Goal: Task Accomplishment & Management: Use online tool/utility

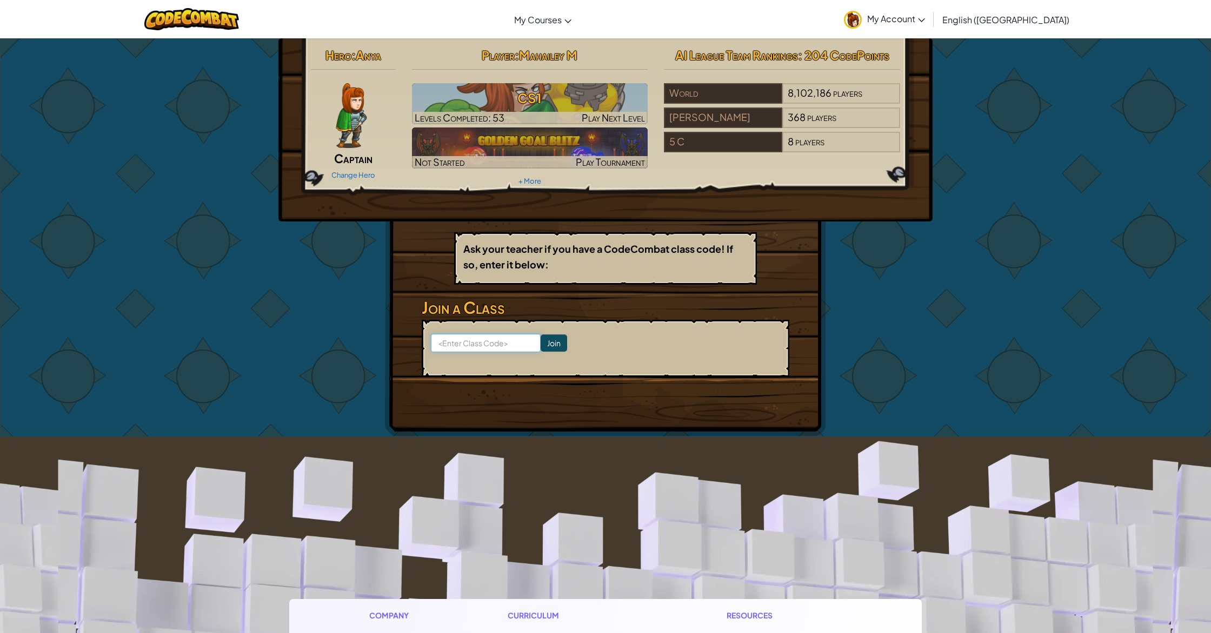
click at [498, 342] on input at bounding box center [486, 343] width 110 height 18
type input "t"
type input "TodayHeavyHill"
click input "Join" at bounding box center [554, 343] width 26 height 17
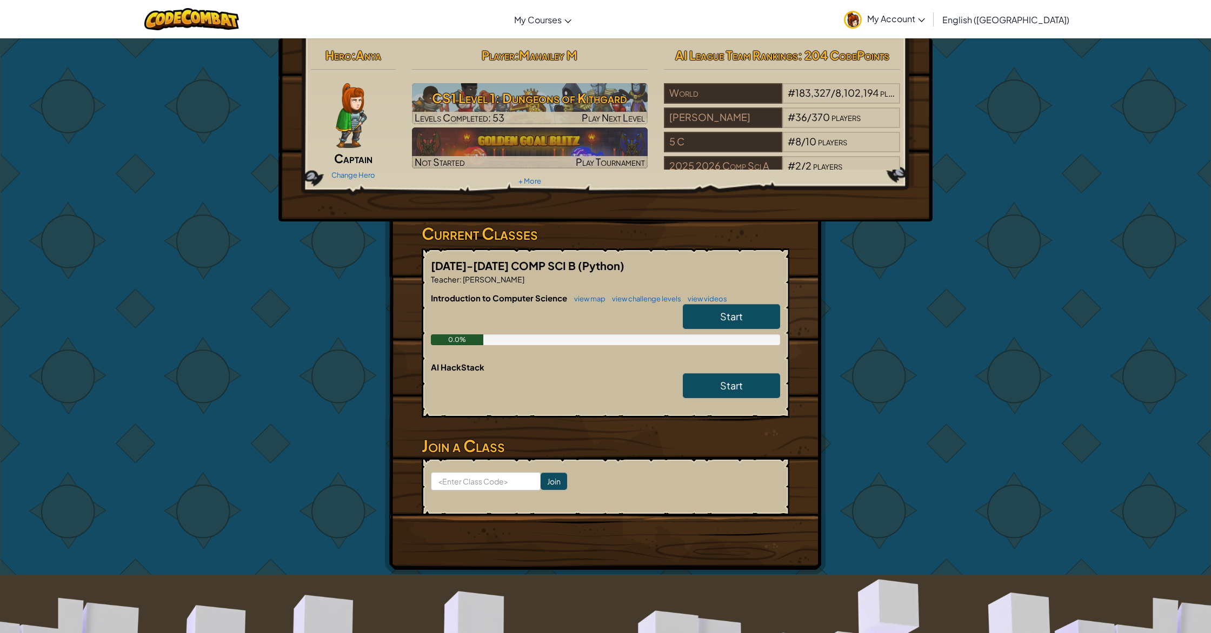
click at [728, 321] on span "Start" at bounding box center [731, 316] width 23 height 12
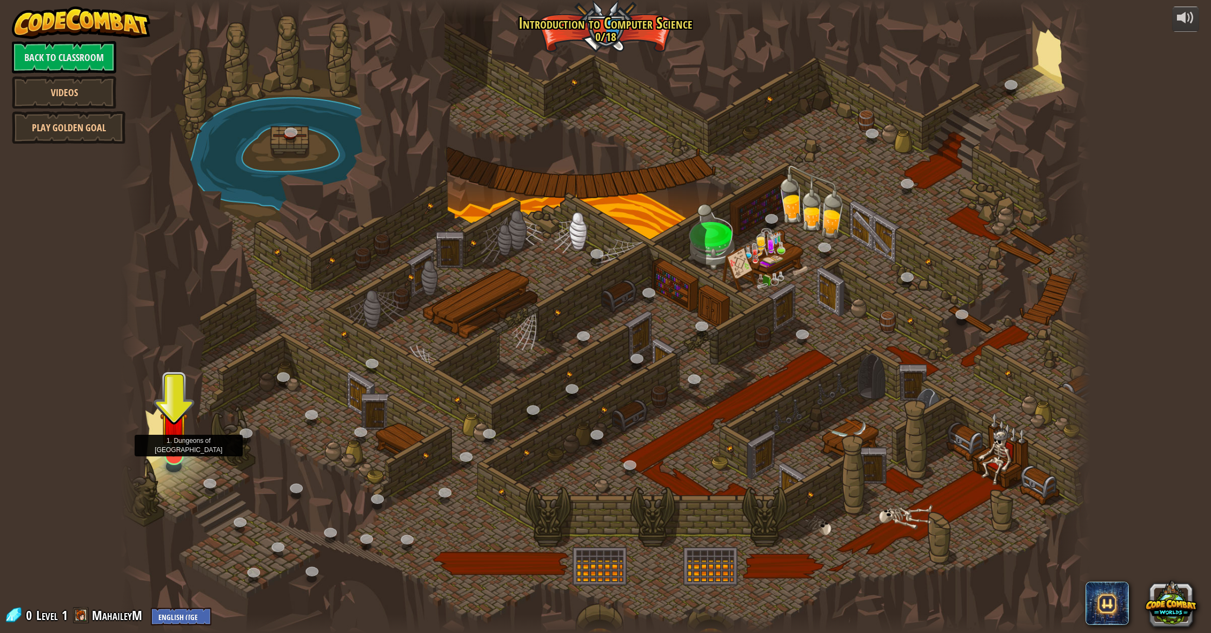
click at [174, 456] on img at bounding box center [174, 426] width 28 height 63
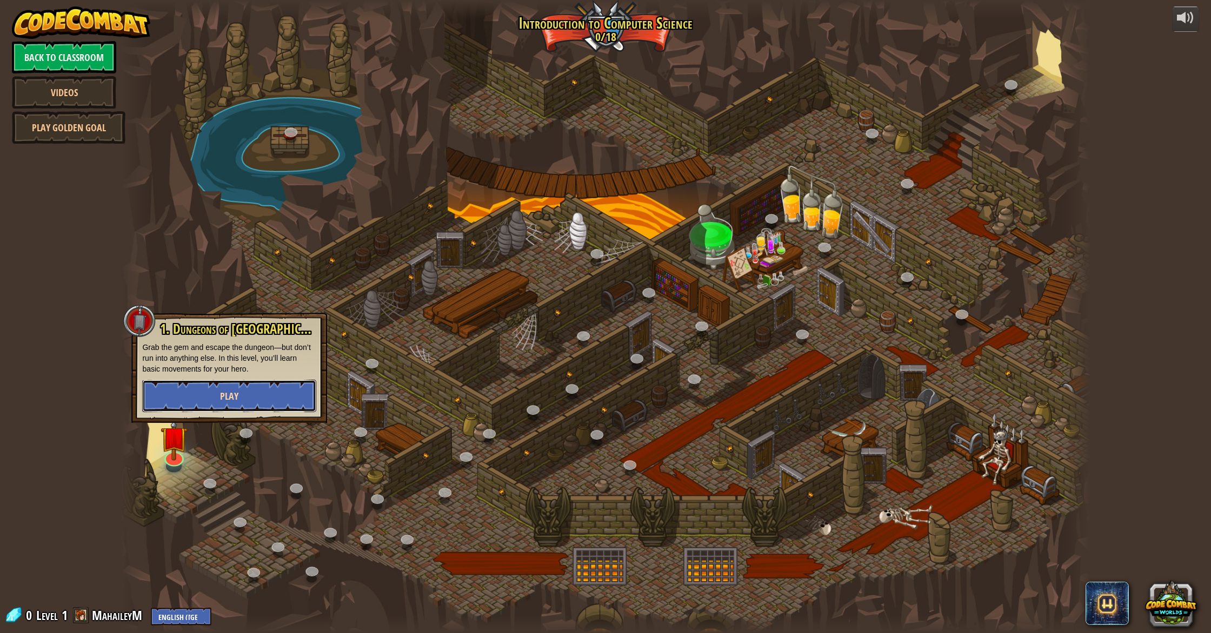
click at [241, 402] on button "Play" at bounding box center [229, 396] width 174 height 32
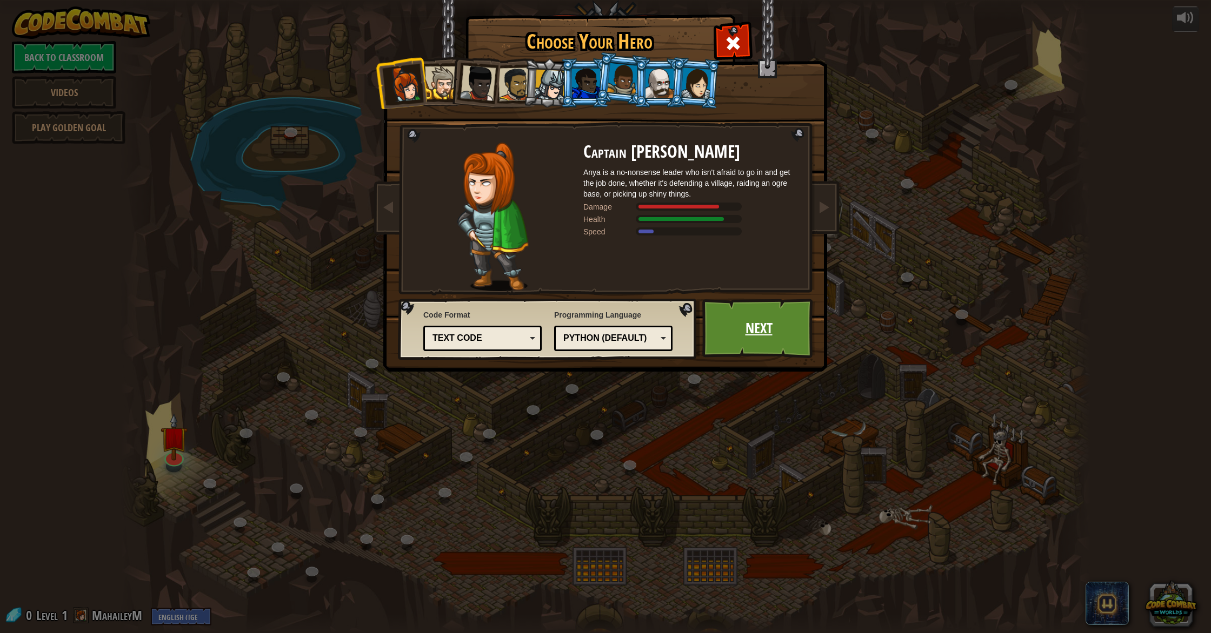
click at [757, 337] on link "Next" at bounding box center [758, 328] width 113 height 59
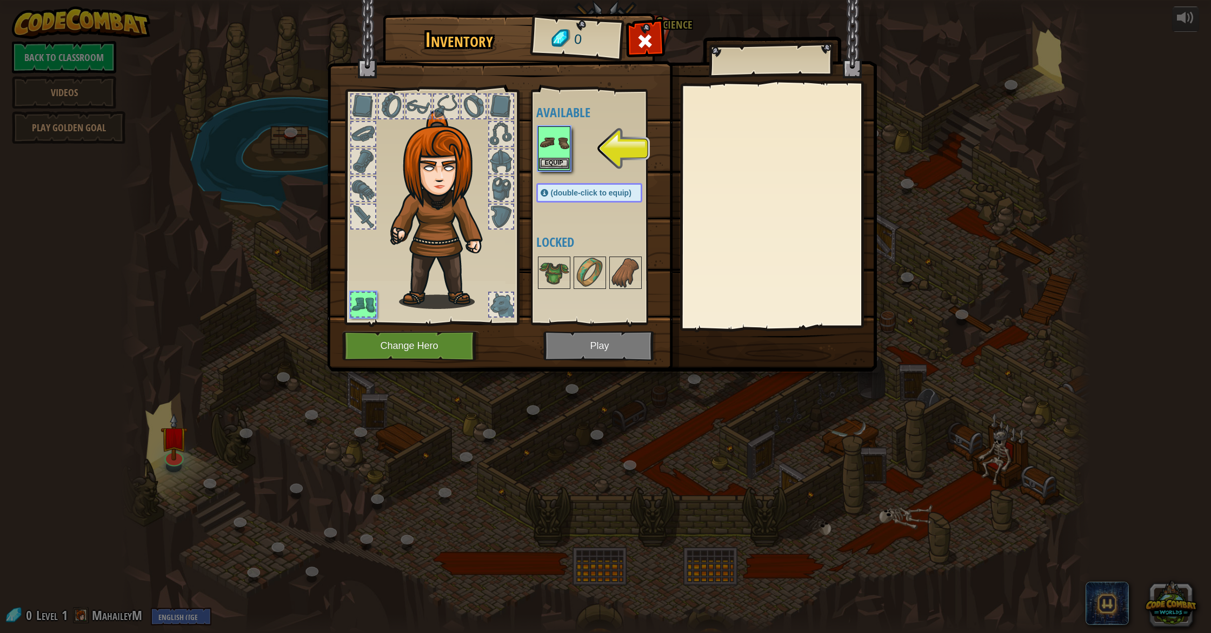
click at [556, 142] on img at bounding box center [554, 143] width 30 height 30
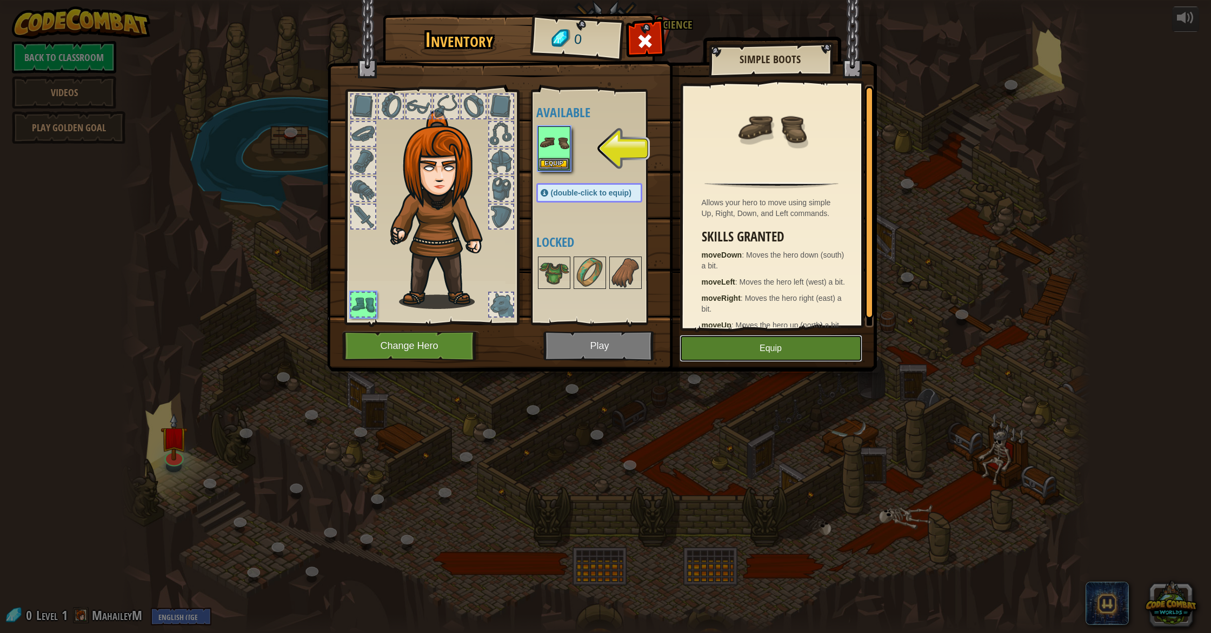
click at [748, 349] on button "Equip" at bounding box center [770, 348] width 183 height 27
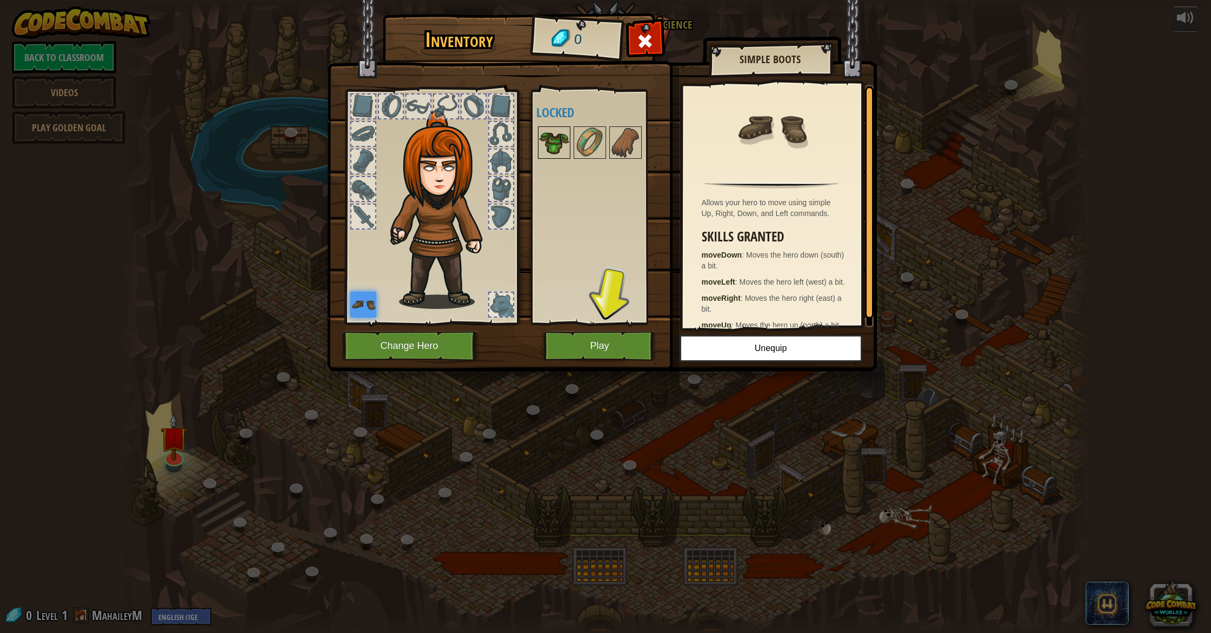
click at [550, 146] on img at bounding box center [554, 143] width 30 height 30
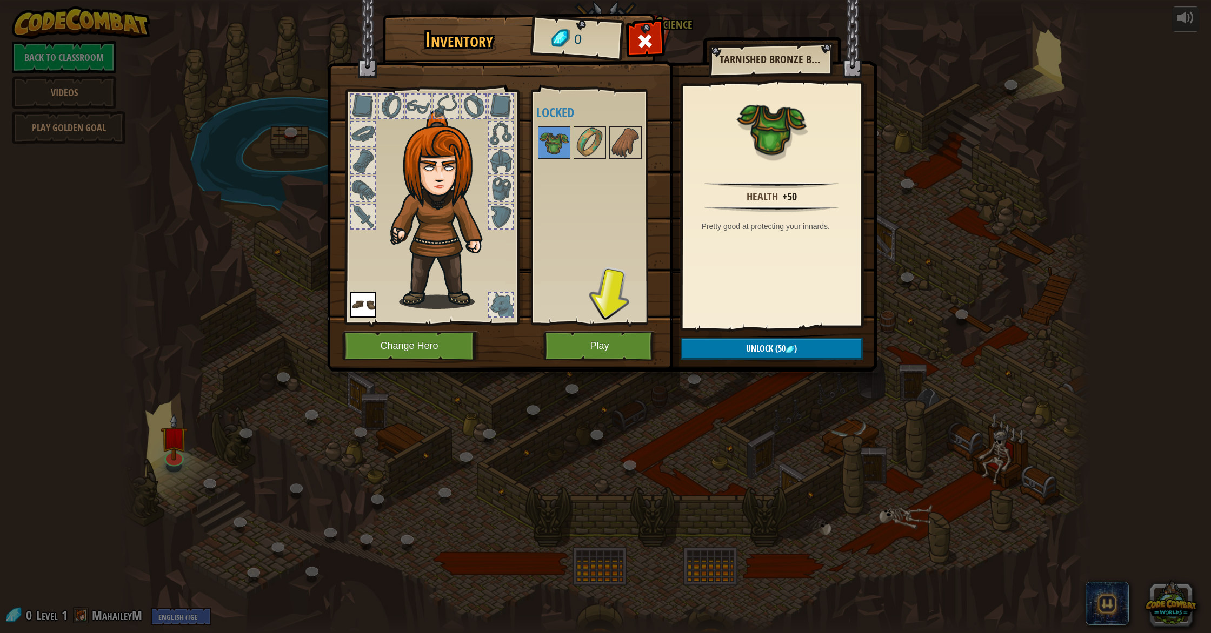
click at [365, 100] on div at bounding box center [363, 107] width 24 height 24
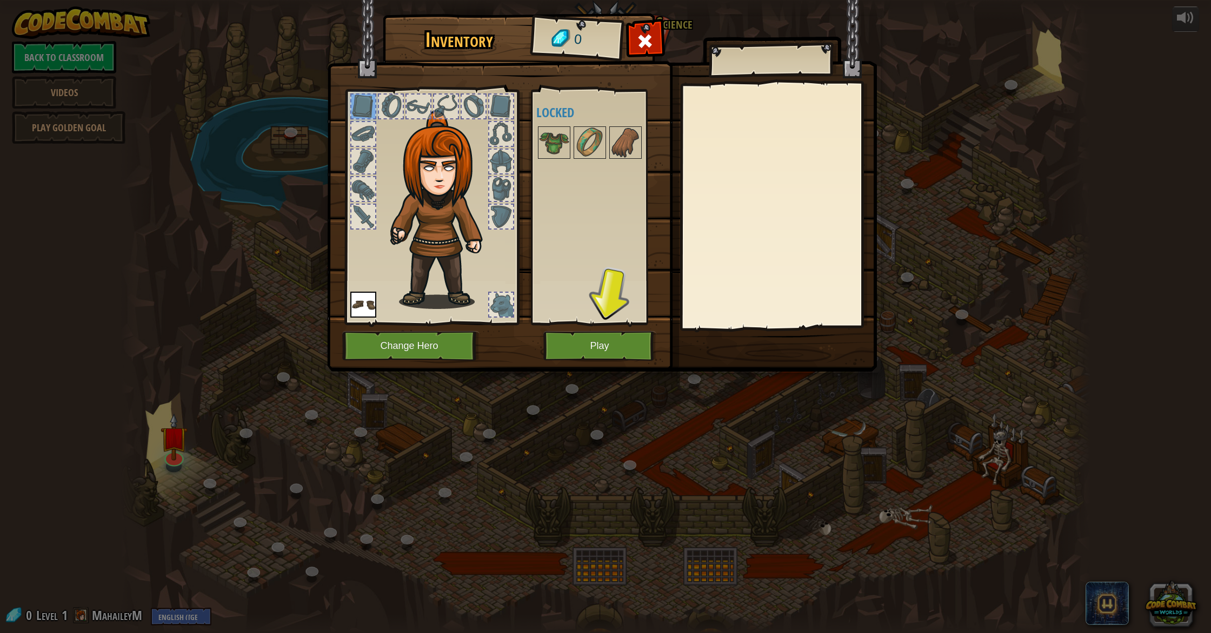
click at [363, 122] on div at bounding box center [363, 134] width 24 height 24
click at [591, 340] on button "Play" at bounding box center [599, 346] width 113 height 30
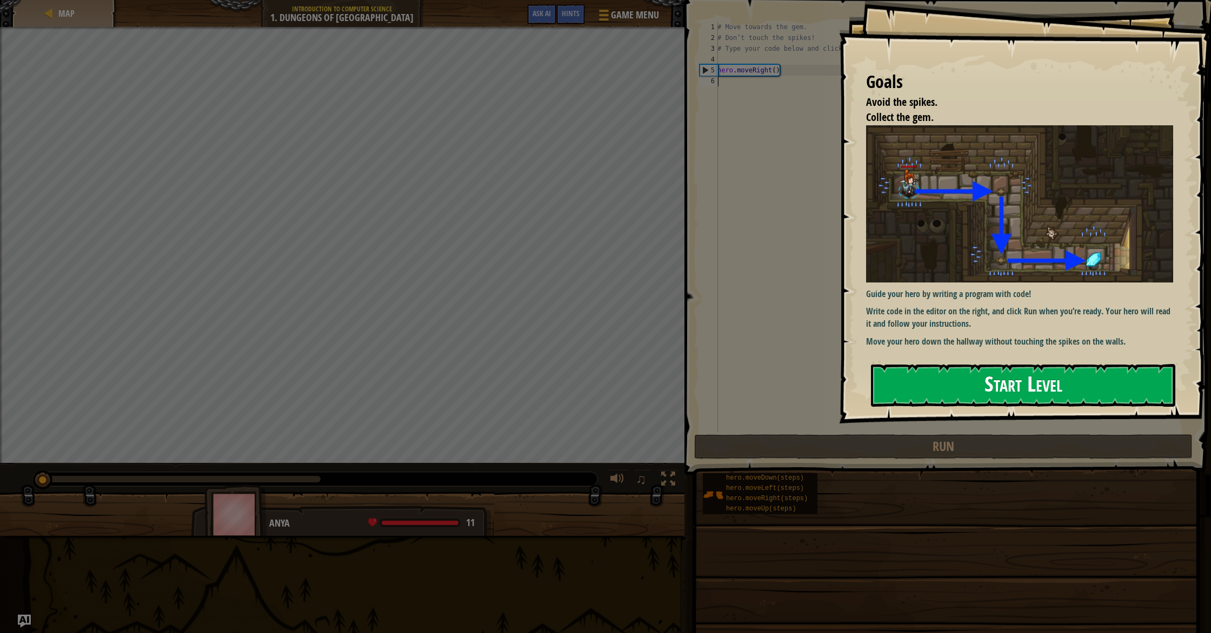
click at [943, 386] on button "Start Level" at bounding box center [1023, 385] width 304 height 43
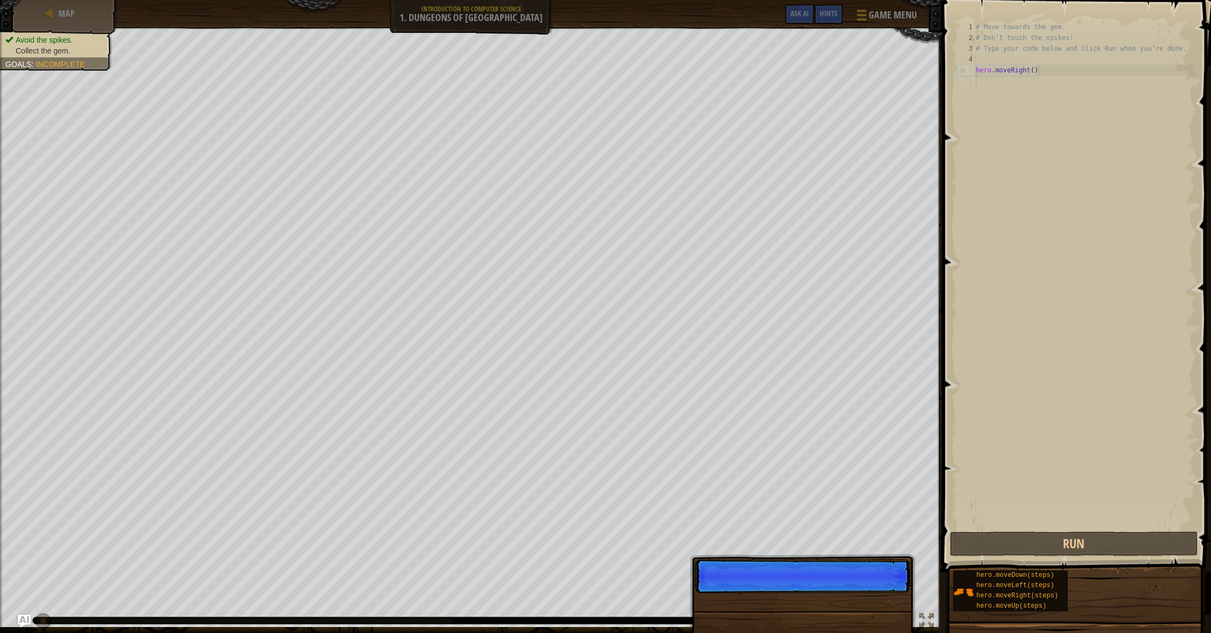
click at [901, 595] on div "Skip (esc) Continue" at bounding box center [802, 640] width 225 height 160
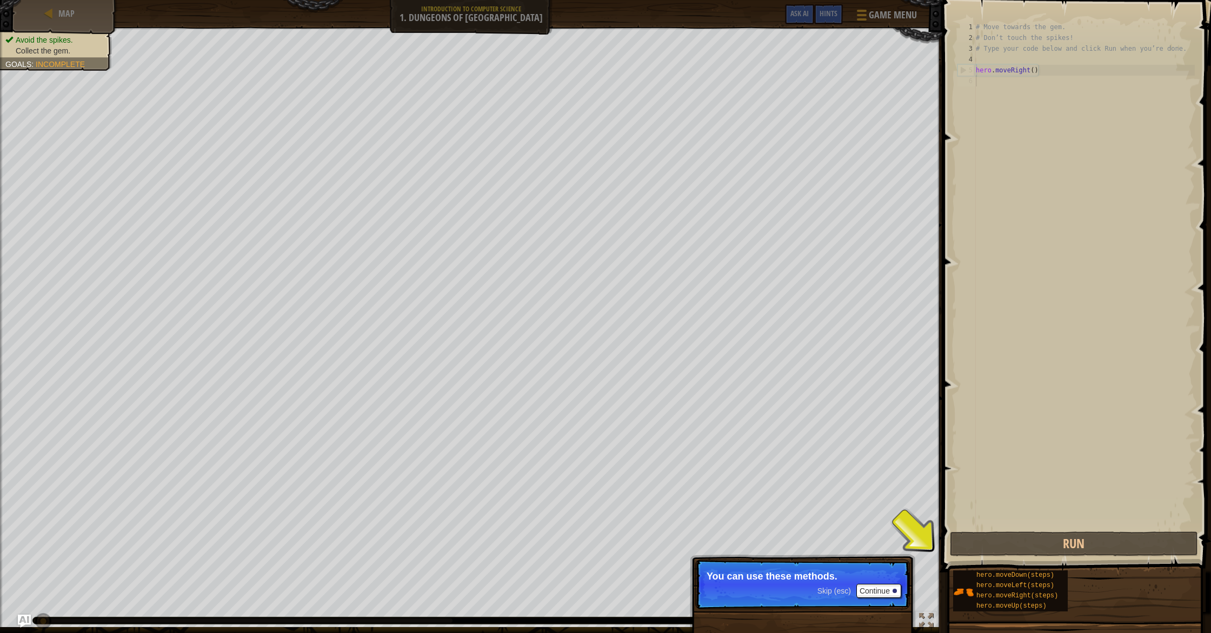
scroll to position [5, 0]
